Goal: Task Accomplishment & Management: Use online tool/utility

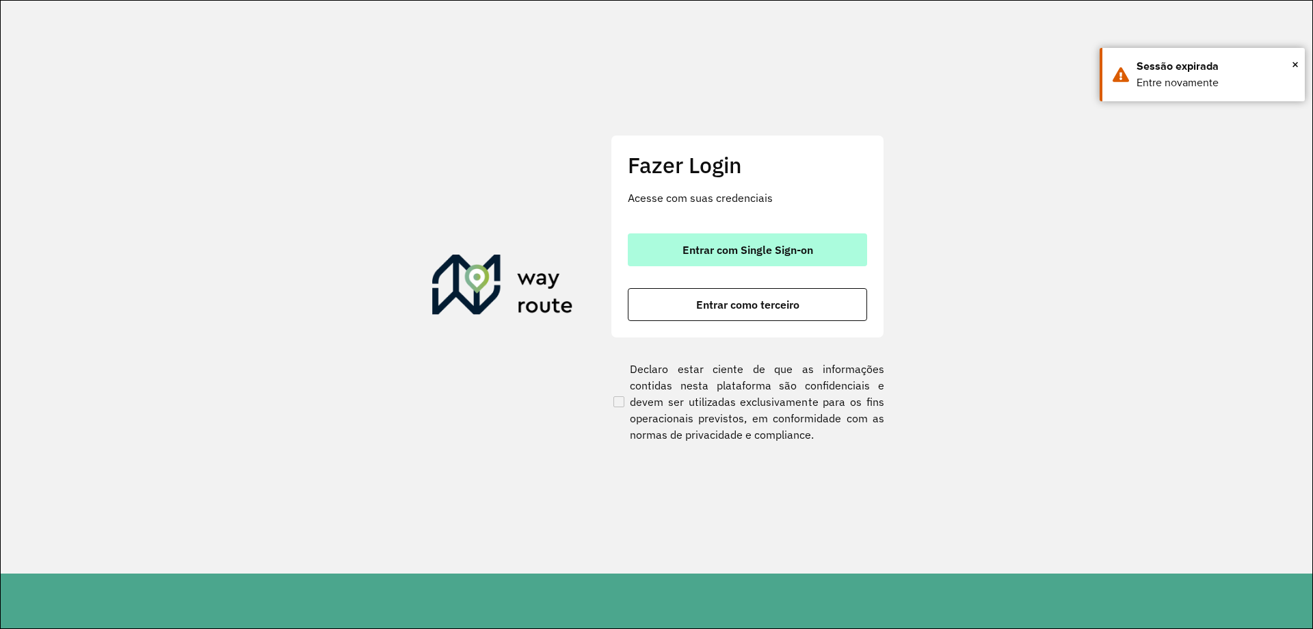
click at [700, 250] on span "Entrar com Single Sign-on" at bounding box center [748, 249] width 131 height 11
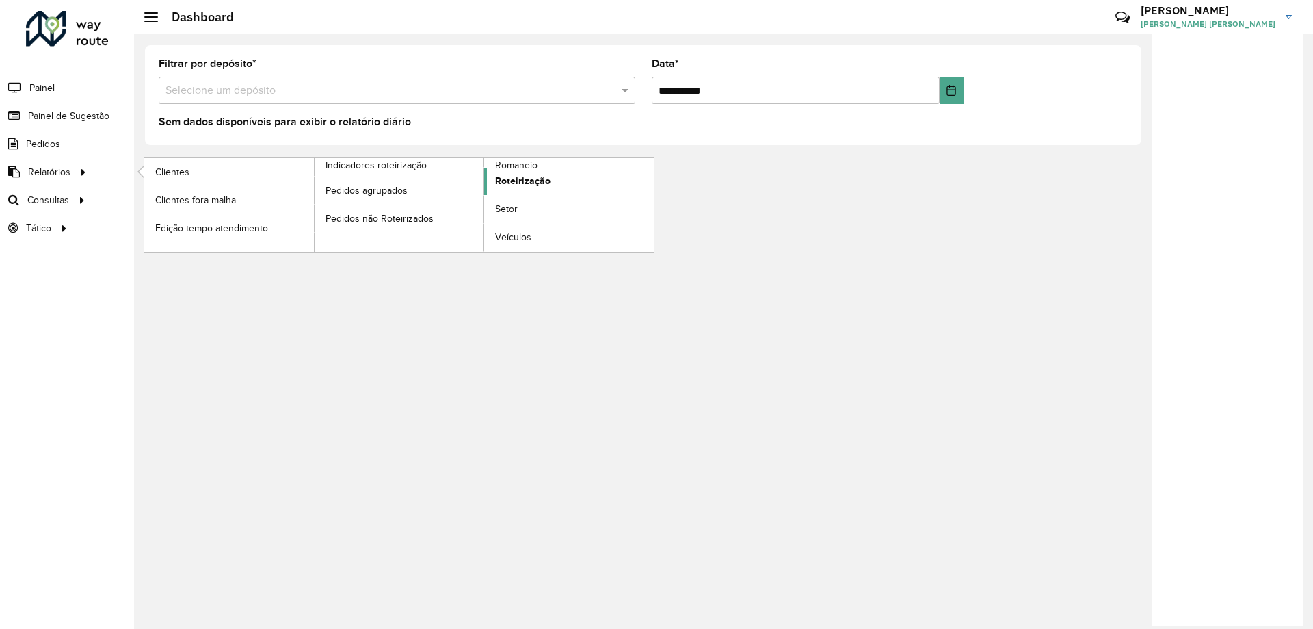
click at [520, 185] on span "Roteirização" at bounding box center [522, 181] width 55 height 14
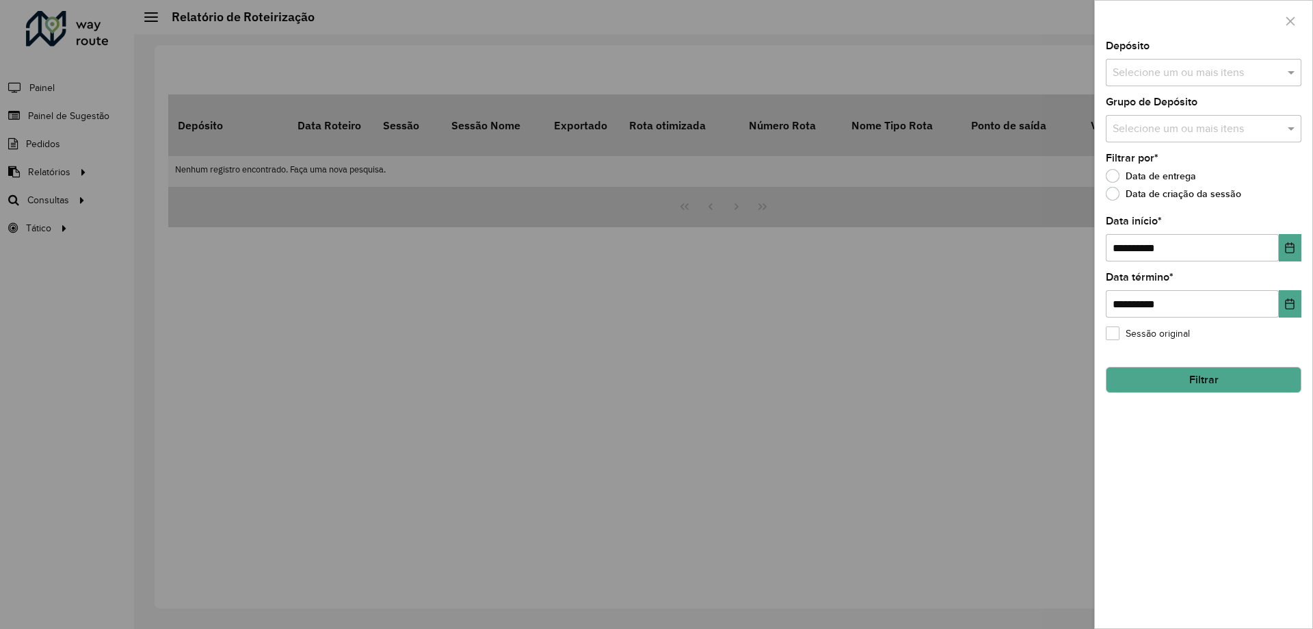
click at [1168, 121] on input "text" at bounding box center [1196, 129] width 175 height 16
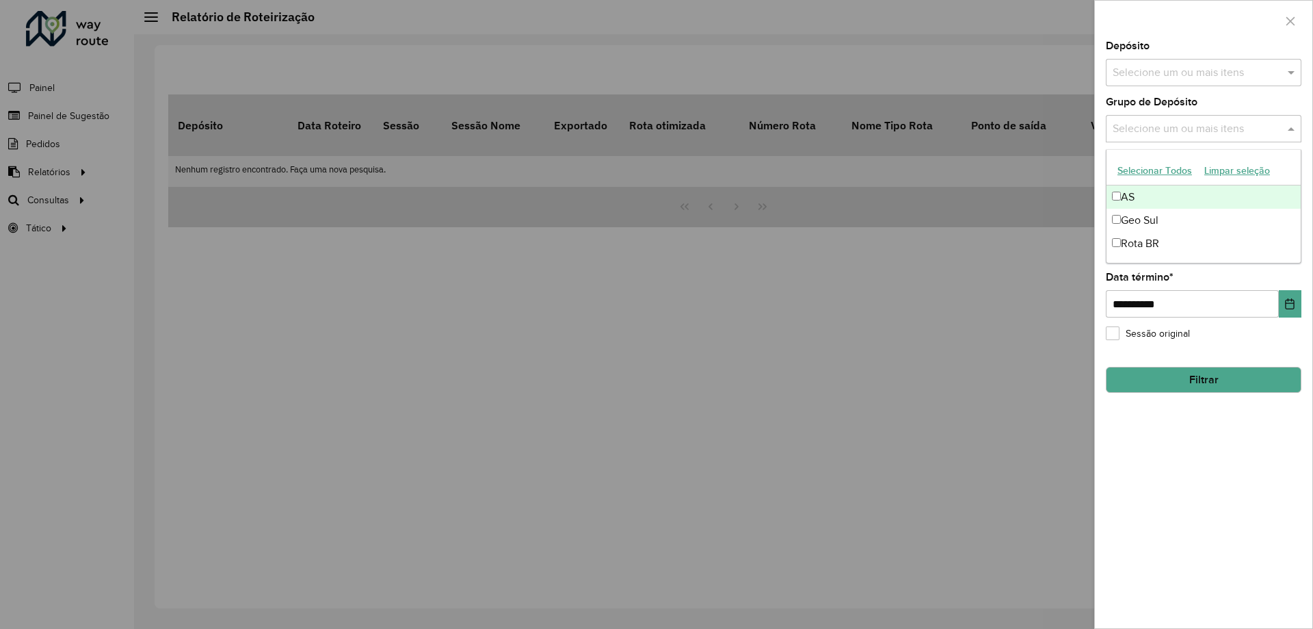
click at [1189, 68] on input "text" at bounding box center [1196, 73] width 175 height 16
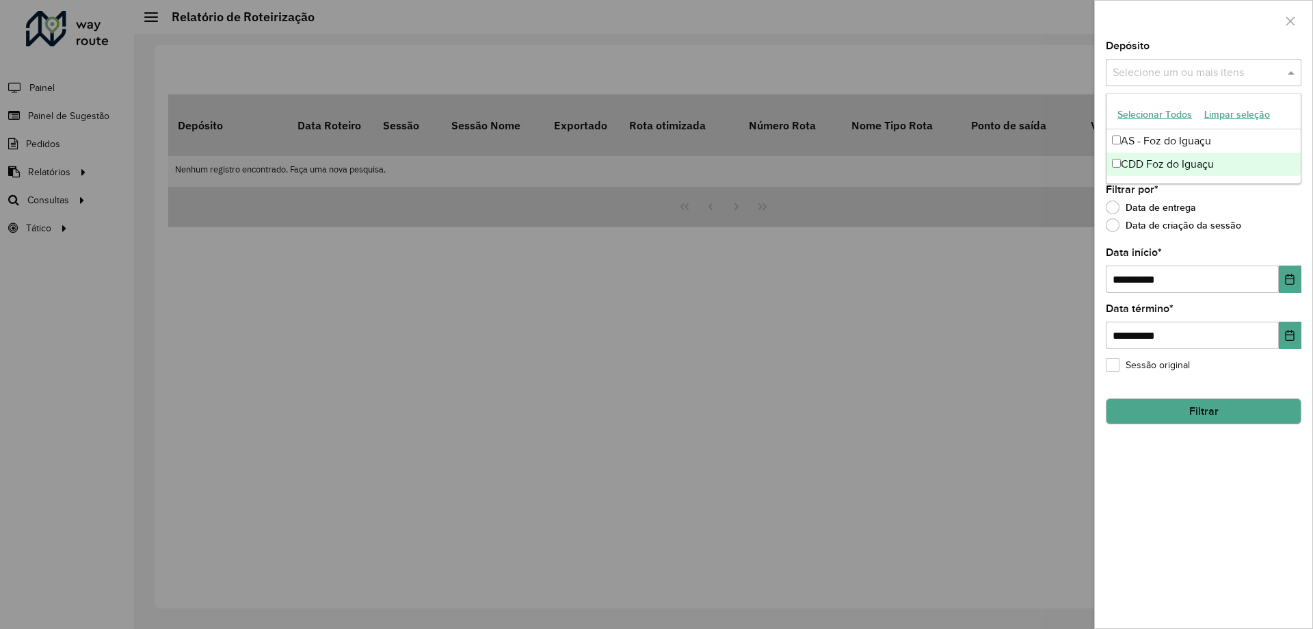
click at [1154, 159] on div "CDD Foz do Iguaçu" at bounding box center [1204, 164] width 194 height 23
click at [1289, 282] on icon "Choose Date" at bounding box center [1289, 279] width 11 height 11
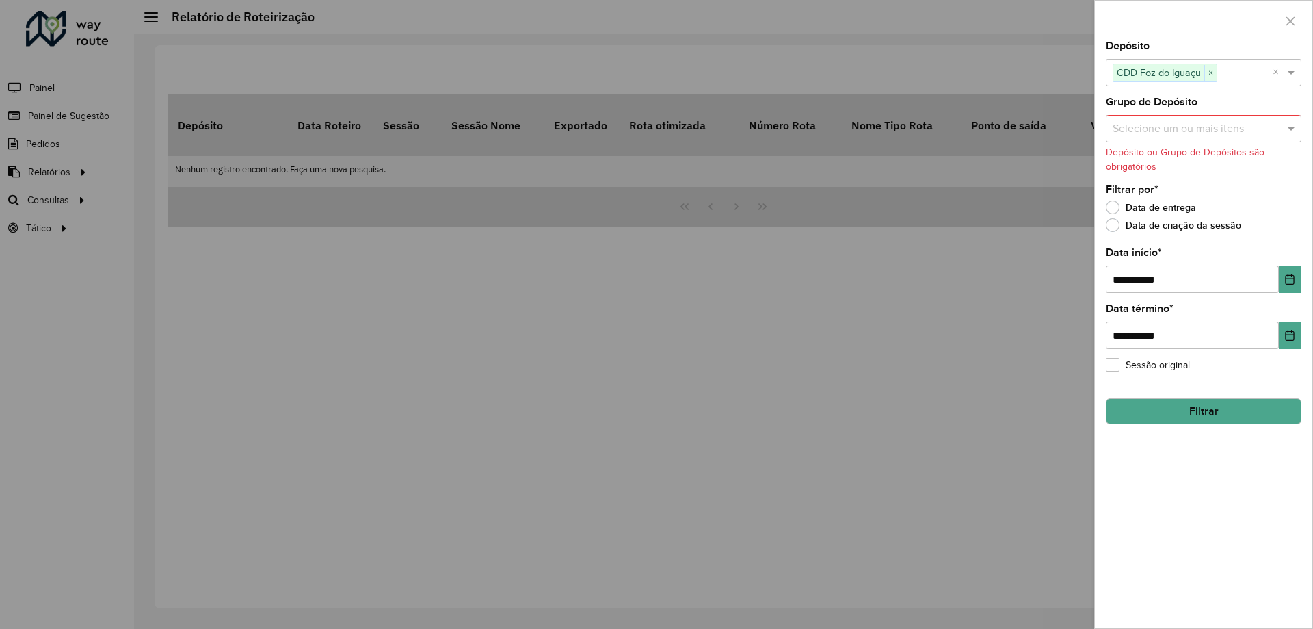
click at [1310, 482] on div "**********" at bounding box center [1203, 334] width 217 height 587
click at [1272, 423] on button "Filtrar" at bounding box center [1204, 411] width 196 height 26
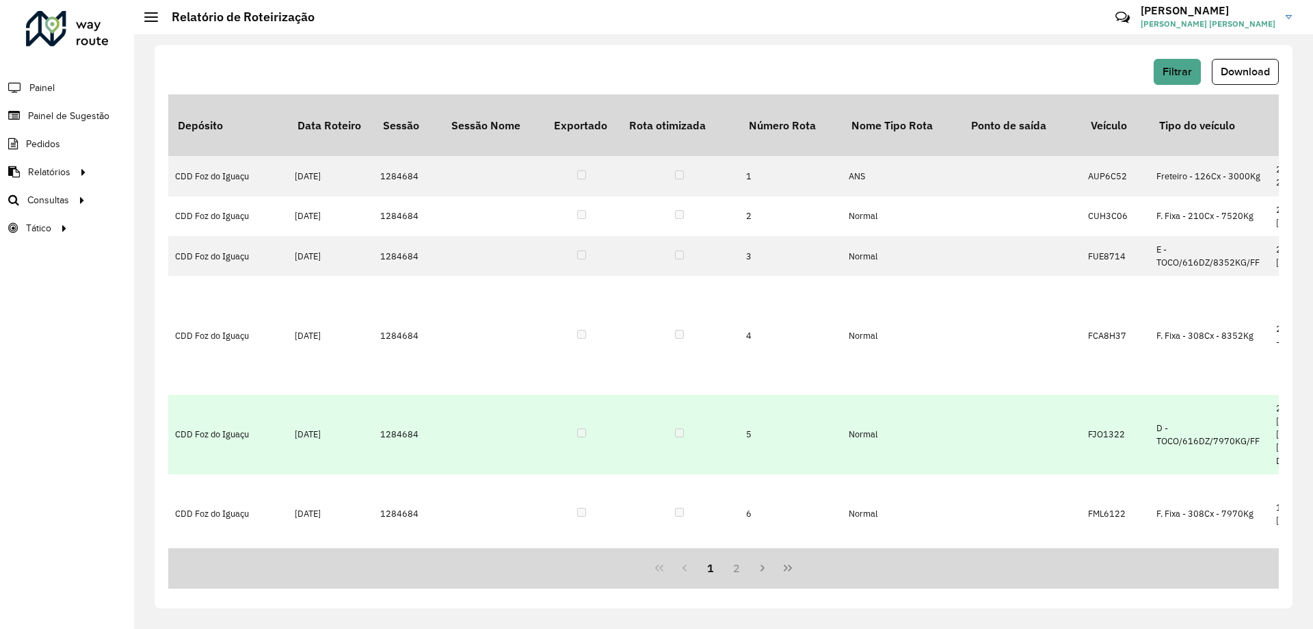
drag, startPoint x: 421, startPoint y: 352, endPoint x: 378, endPoint y: 351, distance: 43.1
click at [378, 395] on td "1284684" at bounding box center [407, 434] width 68 height 79
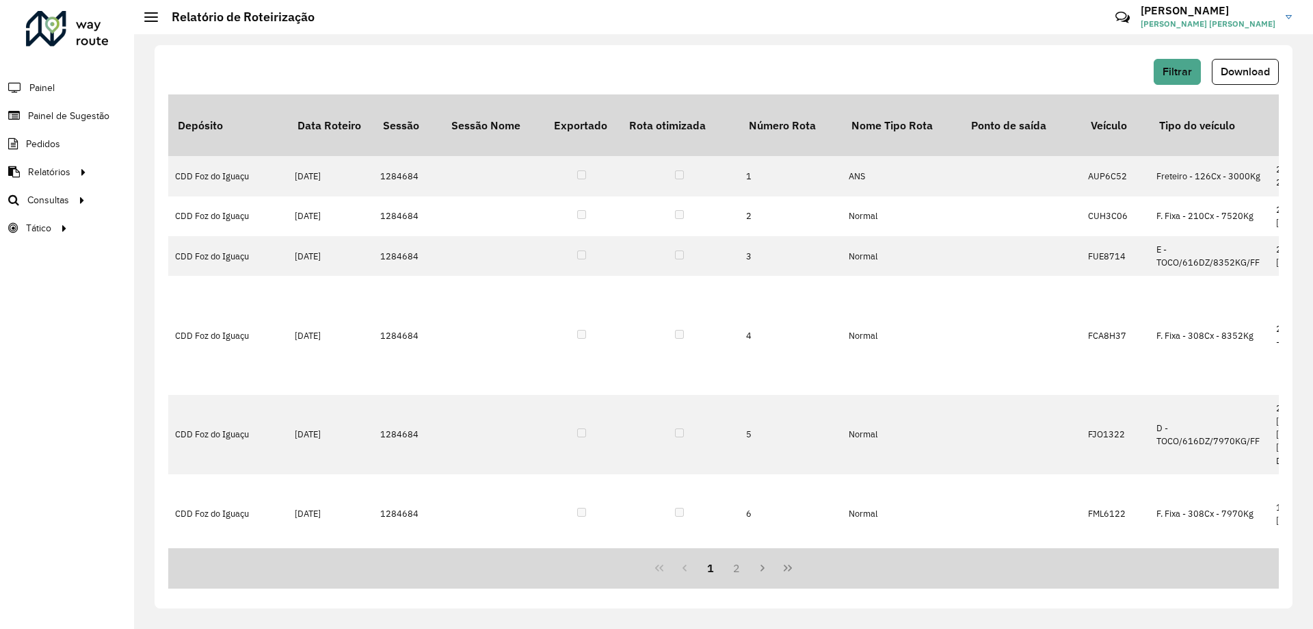
copy td "1284684"
click at [643, 61] on div "Filtrar Download" at bounding box center [723, 72] width 1111 height 26
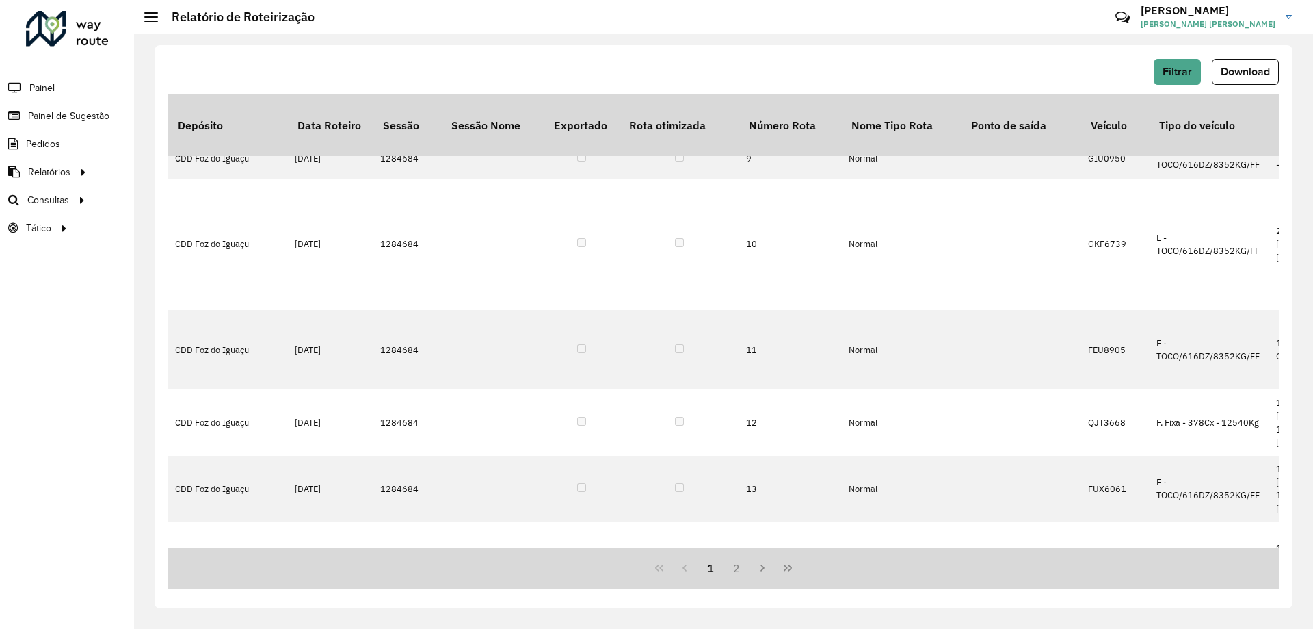
scroll to position [605, 0]
